Goal: Information Seeking & Learning: Learn about a topic

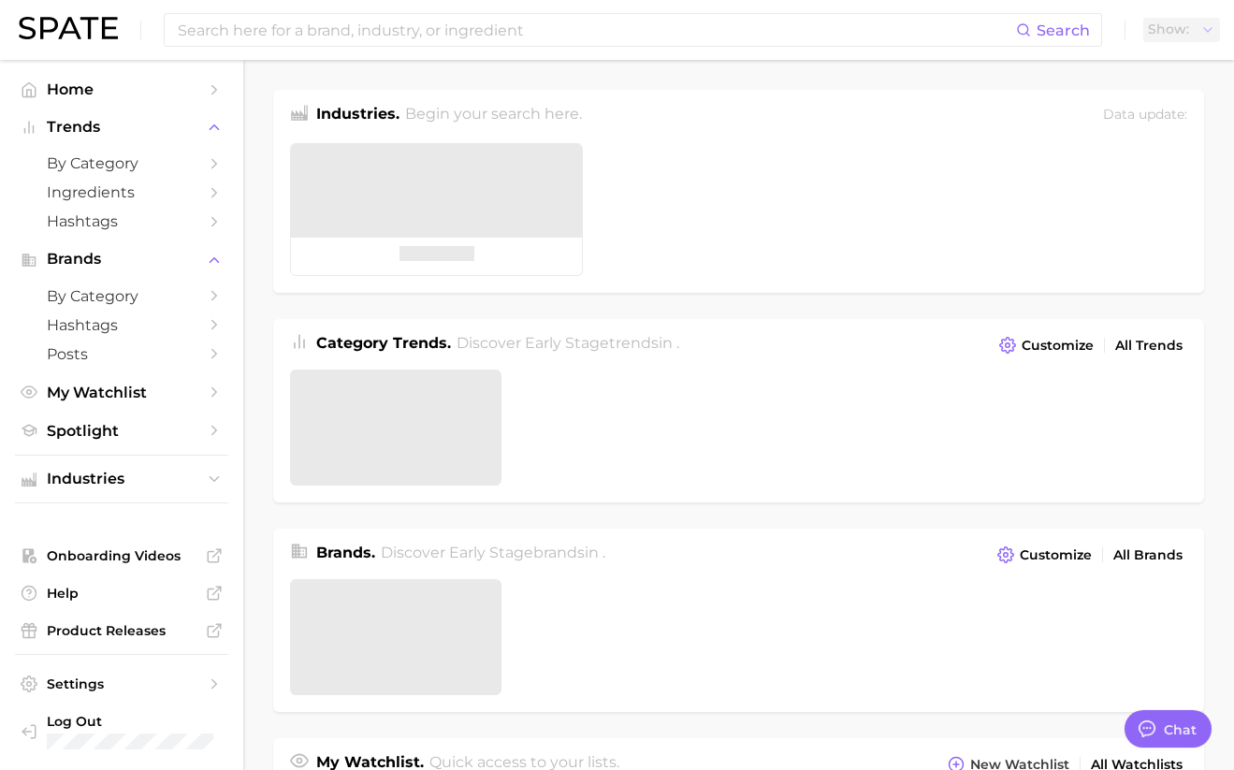
type textarea "x"
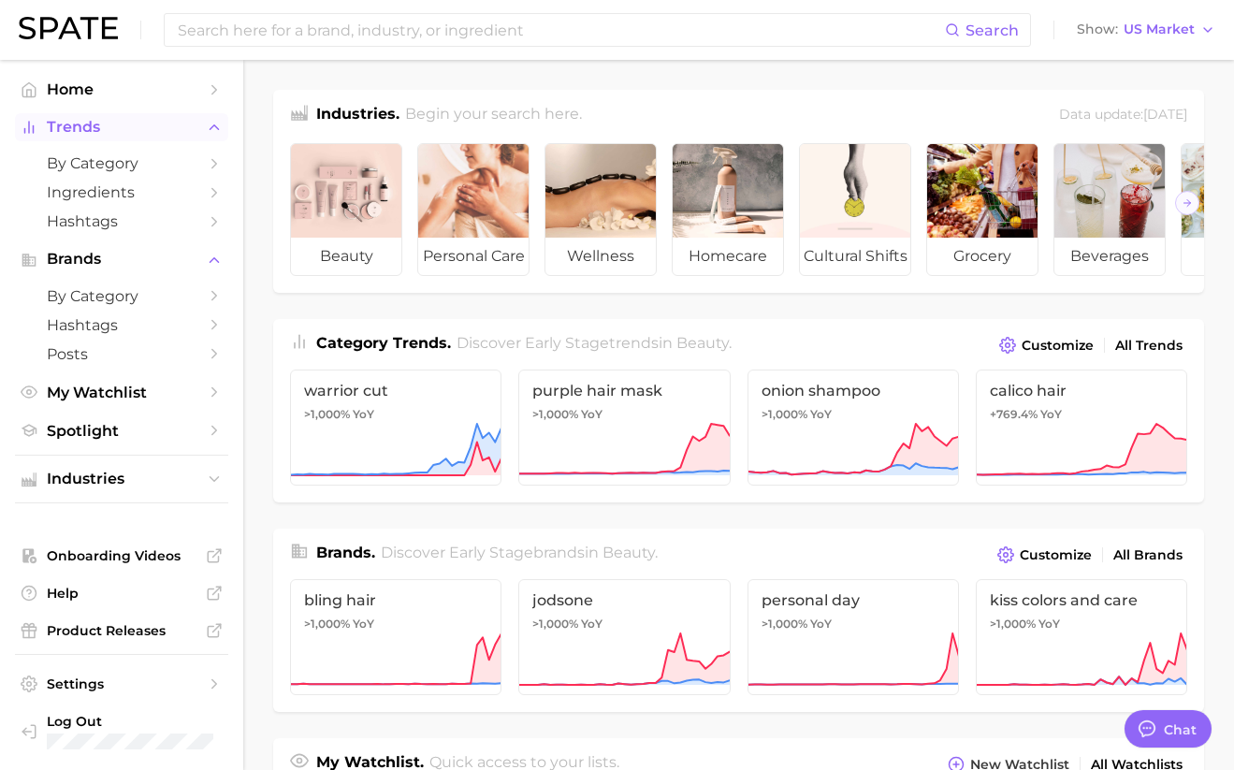
click at [78, 138] on button "Trends" at bounding box center [121, 127] width 213 height 28
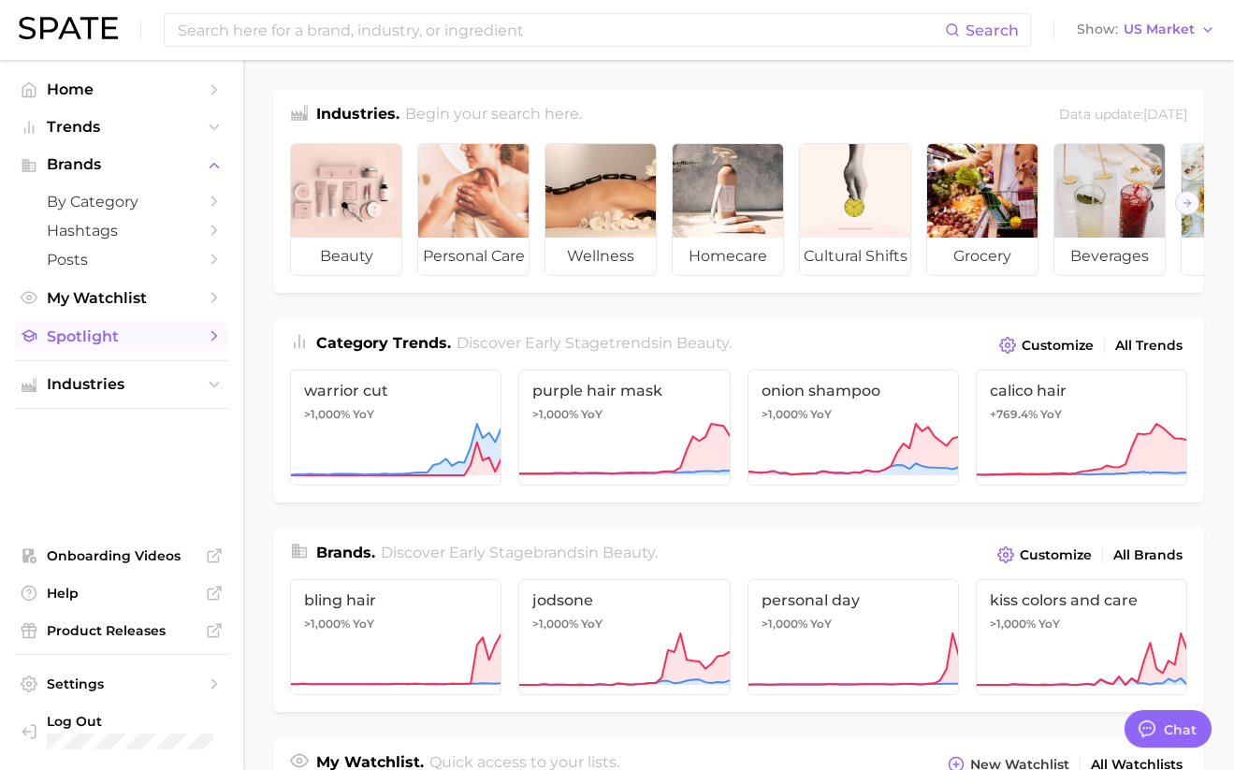
click at [120, 338] on span "Spotlight" at bounding box center [122, 336] width 150 height 18
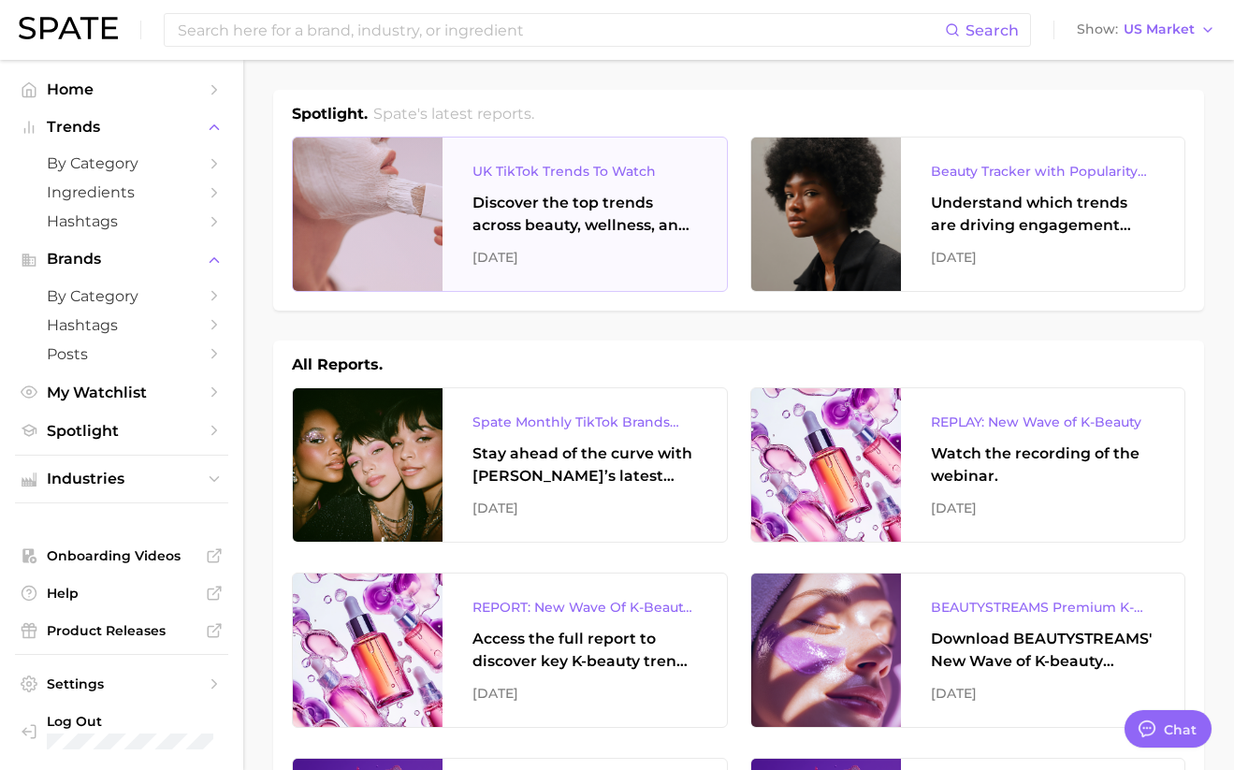
click at [431, 243] on div at bounding box center [368, 214] width 150 height 153
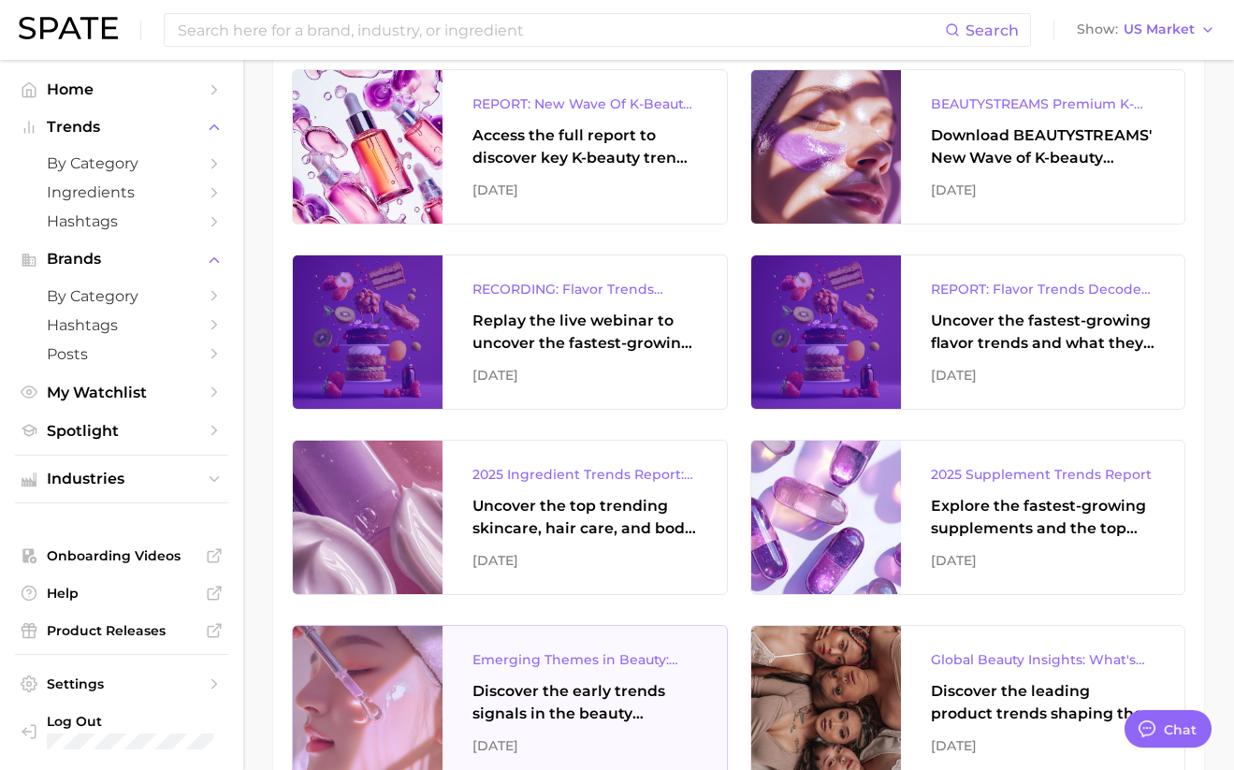
scroll to position [505, 0]
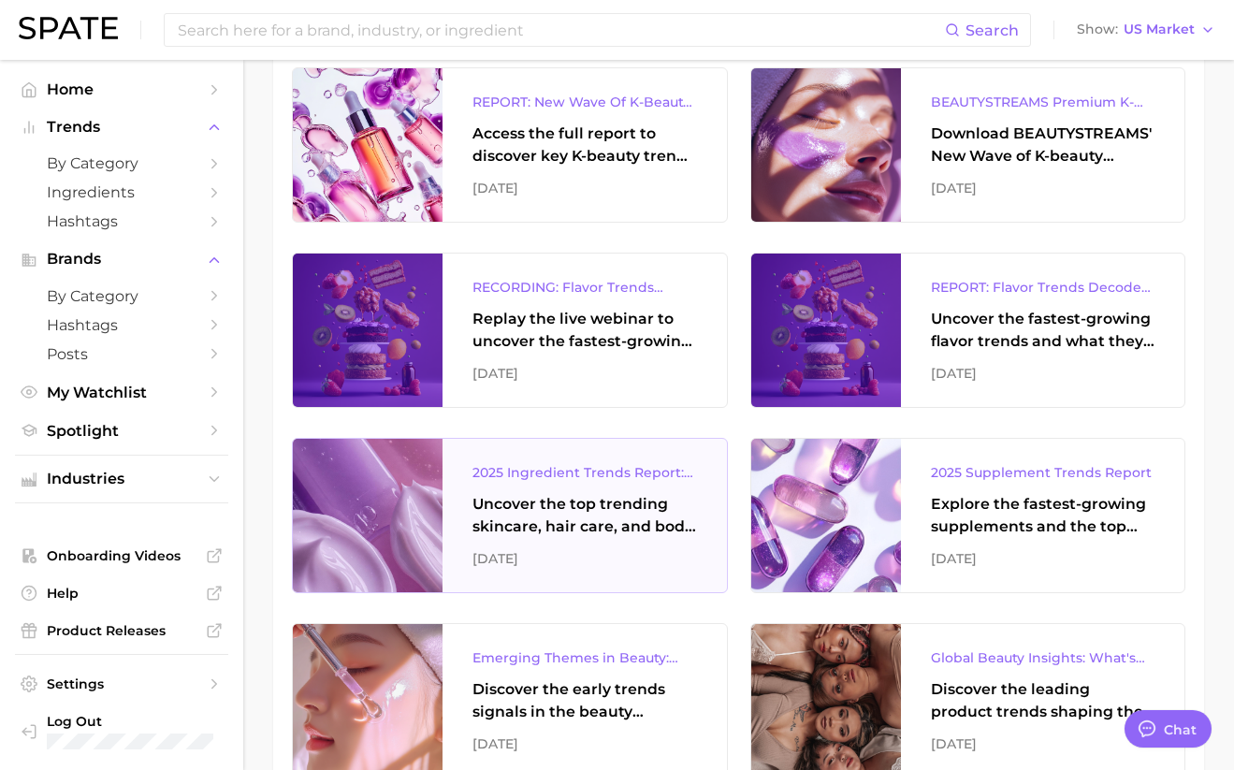
click at [636, 500] on div "Uncover the top trending skincare, hair care, and body care ingredients capturi…" at bounding box center [584, 515] width 225 height 45
